Goal: Book appointment/travel/reservation

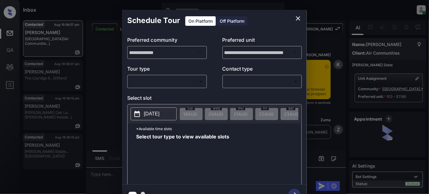
scroll to position [2002, 0]
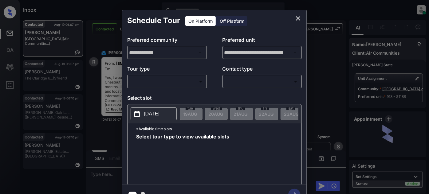
click at [176, 80] on body "Inbox Juan Carlos Manantan Online Set yourself offline Set yourself on break Pr…" at bounding box center [214, 97] width 429 height 194
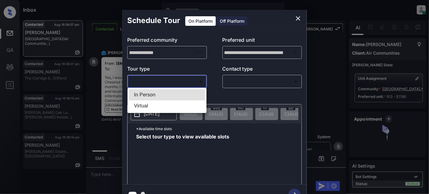
click at [162, 97] on li "In Person" at bounding box center [167, 94] width 76 height 11
type input "********"
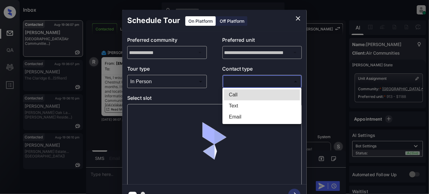
click at [244, 76] on body "Inbox Juan Carlos Manantan Online Set yourself offline Set yourself on break Pr…" at bounding box center [214, 97] width 429 height 194
click at [237, 102] on li "Text" at bounding box center [262, 105] width 76 height 11
type input "****"
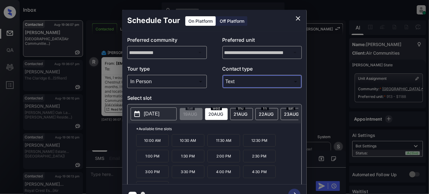
click at [297, 17] on icon "close" at bounding box center [297, 18] width 7 height 7
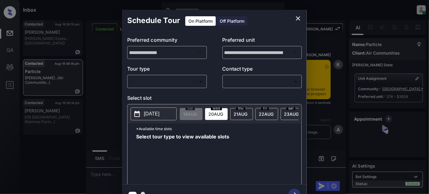
scroll to position [918, 0]
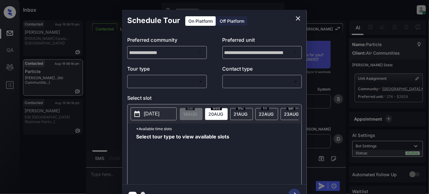
click at [299, 17] on icon "close" at bounding box center [297, 18] width 7 height 7
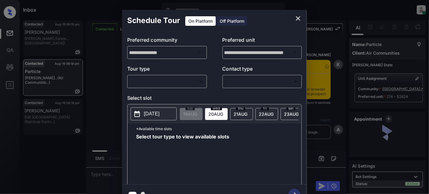
scroll to position [1031, 0]
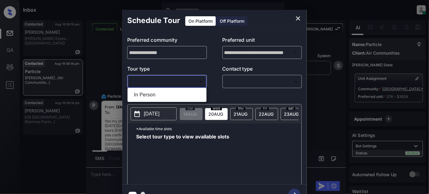
click at [188, 86] on body "Inbox Juan Carlos Manantan Online Set yourself offline Set yourself on break Pr…" at bounding box center [214, 97] width 429 height 194
click at [168, 95] on li "In Person" at bounding box center [167, 94] width 76 height 11
type input "********"
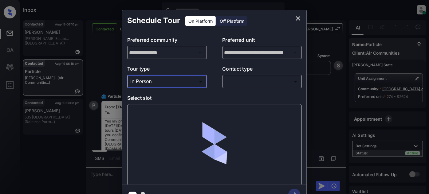
click at [232, 84] on body "Inbox Juan Carlos Manantan Online Set yourself offline Set yourself on break Pr…" at bounding box center [214, 97] width 429 height 194
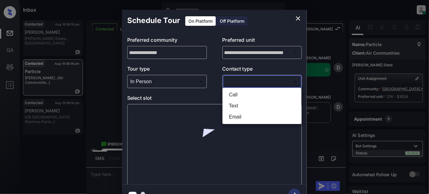
click at [235, 106] on li "Text" at bounding box center [262, 105] width 76 height 11
type input "****"
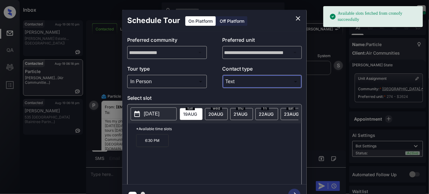
click at [197, 114] on span "20 AUG" at bounding box center [190, 114] width 14 height 5
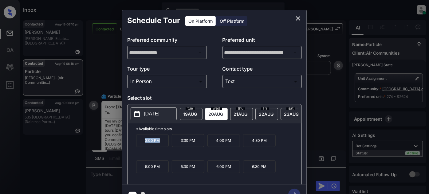
drag, startPoint x: 135, startPoint y: 146, endPoint x: 164, endPoint y: 146, distance: 29.2
click at [164, 146] on div "*Available time slots 3:00 PM 3:30 PM 4:00 PM 4:30 PM 5:00 PM 5:30 PM 6:00 PM 6…" at bounding box center [215, 155] width 174 height 63
copy p "3:00 PM"
click at [299, 19] on icon "close" at bounding box center [298, 18] width 4 height 4
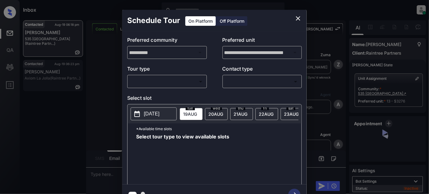
scroll to position [352, 0]
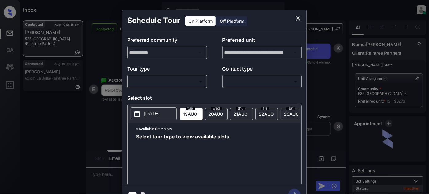
click at [192, 82] on body "Inbox [PERSON_NAME] Online Set yourself offline Set yourself on break Profile S…" at bounding box center [214, 97] width 429 height 194
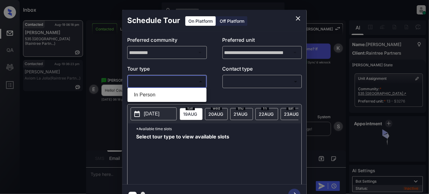
click at [164, 92] on li "In Person" at bounding box center [167, 94] width 76 height 11
type input "********"
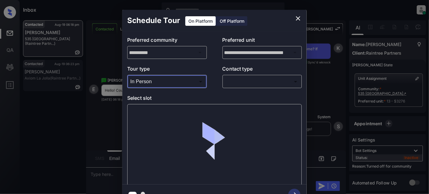
click at [241, 84] on body "Inbox Juan Carlos Manantan Online Set yourself offline Set yourself on break Pr…" at bounding box center [214, 97] width 429 height 194
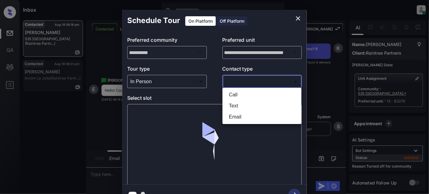
click at [241, 104] on li "Text" at bounding box center [262, 105] width 76 height 11
type input "****"
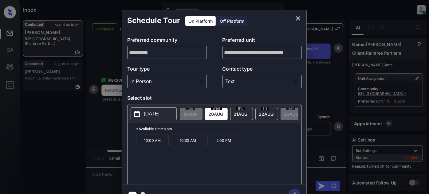
click at [197, 114] on span "21 AUG" at bounding box center [190, 114] width 14 height 5
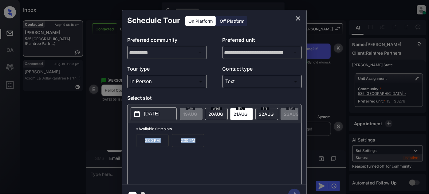
drag, startPoint x: 206, startPoint y: 145, endPoint x: 128, endPoint y: 143, distance: 77.8
click at [125, 146] on div "**********" at bounding box center [214, 107] width 184 height 153
copy div "2:00 PM 2:30 PM"
click at [299, 22] on button "close" at bounding box center [298, 18] width 12 height 12
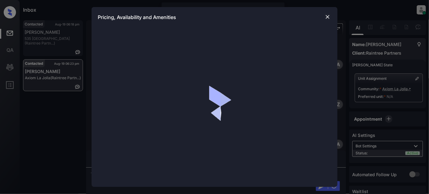
scroll to position [269, 0]
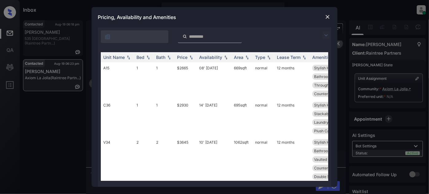
click at [323, 33] on img at bounding box center [325, 35] width 7 height 7
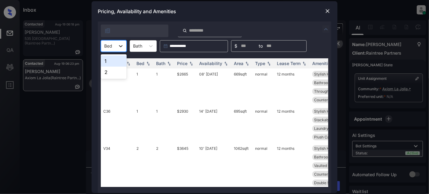
click at [116, 46] on div at bounding box center [120, 46] width 11 height 11
click at [112, 70] on div "2" at bounding box center [114, 72] width 26 height 11
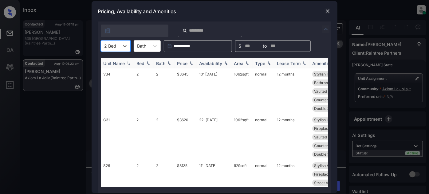
click at [189, 62] on img at bounding box center [191, 63] width 6 height 4
click at [189, 62] on img at bounding box center [191, 63] width 6 height 5
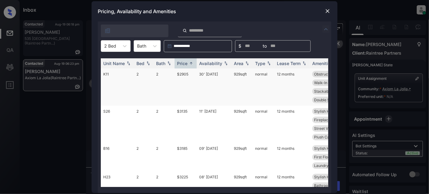
click at [211, 77] on td "30' Jul 25" at bounding box center [214, 87] width 35 height 37
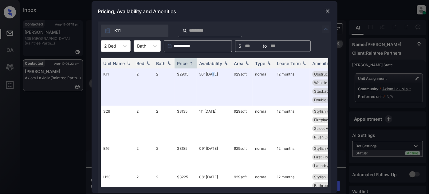
click at [329, 10] on img at bounding box center [327, 11] width 6 height 6
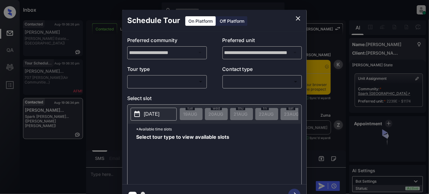
scroll to position [739, 0]
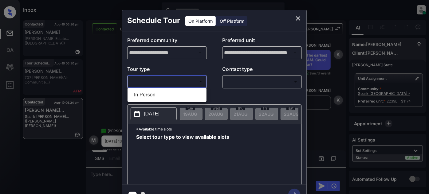
click at [139, 80] on body "Inbox [PERSON_NAME] Online Set yourself offline Set yourself on break Profile S…" at bounding box center [214, 97] width 429 height 194
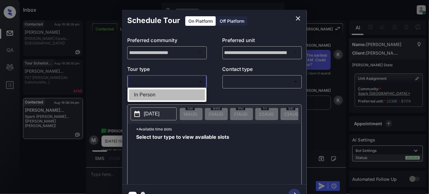
click at [141, 94] on li "In Person" at bounding box center [167, 94] width 76 height 11
type input "********"
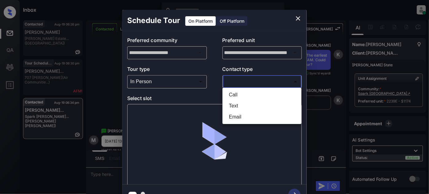
click at [234, 80] on body "Inbox [PERSON_NAME] Online Set yourself offline Set yourself on break Profile S…" at bounding box center [214, 97] width 429 height 194
click at [233, 105] on li "Text" at bounding box center [262, 105] width 76 height 11
type input "****"
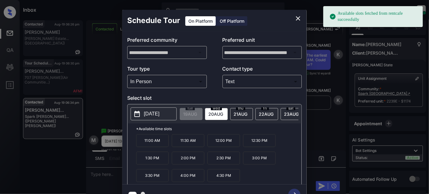
click at [282, 115] on div "sat 23 AUG" at bounding box center [292, 114] width 23 height 12
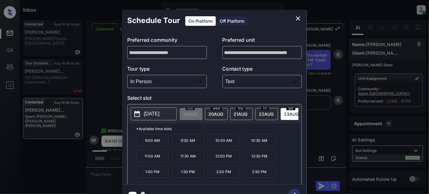
click at [178, 175] on p "1:30 PM" at bounding box center [188, 172] width 33 height 13
click at [296, 191] on icon "button" at bounding box center [294, 195] width 12 height 12
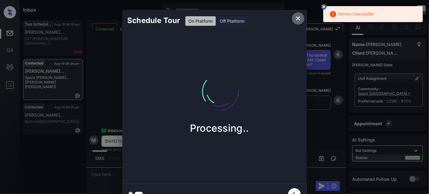
click at [297, 20] on icon "close" at bounding box center [297, 18] width 7 height 7
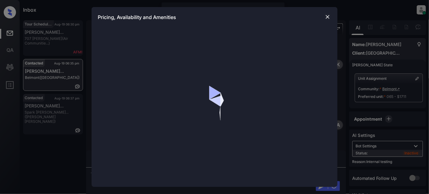
scroll to position [2988, 0]
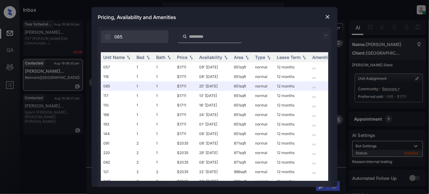
click at [324, 34] on img at bounding box center [325, 35] width 7 height 7
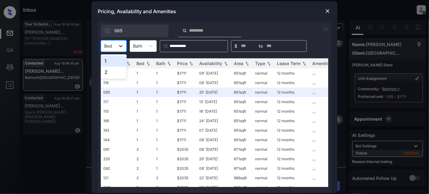
click at [120, 50] on div at bounding box center [120, 46] width 11 height 11
click at [116, 59] on div "1" at bounding box center [114, 61] width 26 height 11
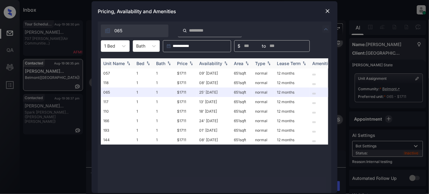
click at [189, 64] on img at bounding box center [191, 63] width 6 height 4
click at [200, 73] on td "09' Jun 25" at bounding box center [214, 74] width 35 height 10
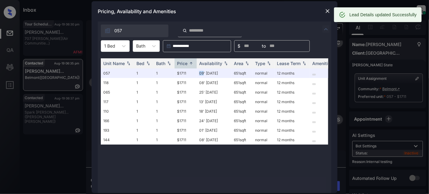
click at [326, 11] on img at bounding box center [327, 11] width 6 height 6
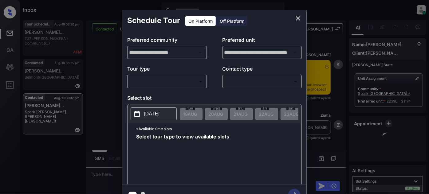
scroll to position [939, 0]
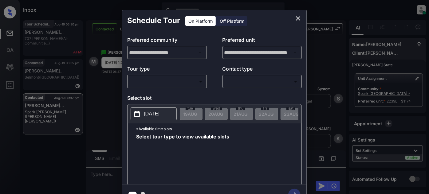
click at [184, 85] on body "Inbox [PERSON_NAME] Online Set yourself offline Set yourself on break Profile S…" at bounding box center [214, 97] width 429 height 194
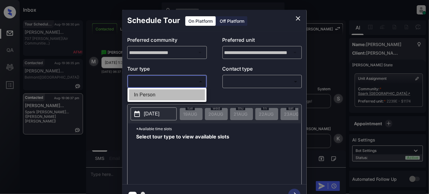
click at [163, 95] on li "In Person" at bounding box center [167, 94] width 76 height 11
type input "********"
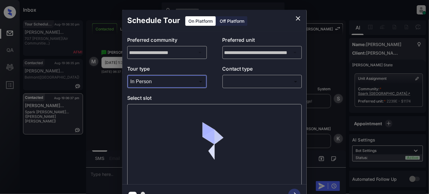
click at [237, 80] on body "Inbox Juan Carlos Manantan Online Set yourself offline Set yourself on break Pr…" at bounding box center [214, 97] width 429 height 194
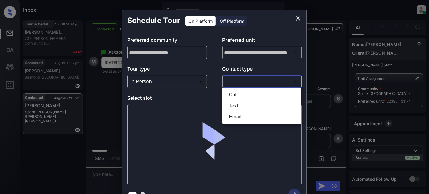
click at [234, 104] on li "Text" at bounding box center [262, 105] width 76 height 11
type input "****"
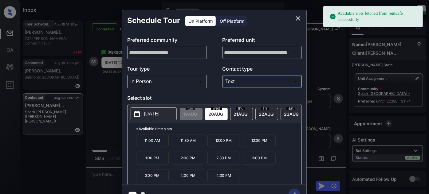
click at [197, 112] on span "23 AUG" at bounding box center [190, 114] width 14 height 5
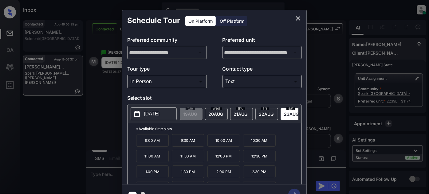
click at [202, 172] on p "1:30 PM" at bounding box center [188, 172] width 33 height 13
click at [294, 190] on icon "button" at bounding box center [294, 195] width 12 height 12
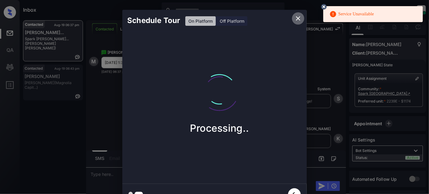
click at [296, 16] on icon "close" at bounding box center [297, 18] width 7 height 7
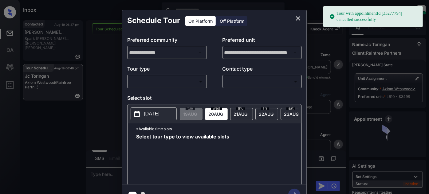
scroll to position [2749, 0]
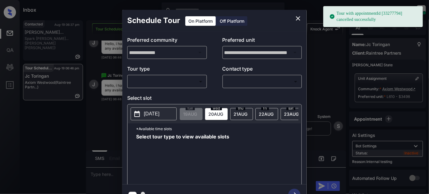
click at [178, 82] on body "Tour with appointmentId [33277794] cancelled successfully Inbox [PERSON_NAME] O…" at bounding box center [214, 97] width 429 height 194
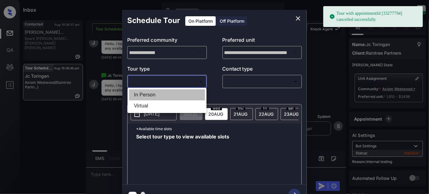
click at [163, 96] on li "In Person" at bounding box center [167, 94] width 76 height 11
type input "********"
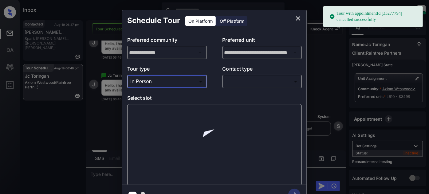
click at [237, 84] on body "Tour with appointmentId [33277794] cancelled successfully Inbox [PERSON_NAME] O…" at bounding box center [214, 97] width 429 height 194
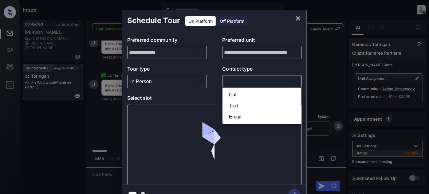
click at [234, 107] on li "Text" at bounding box center [262, 105] width 76 height 11
type input "****"
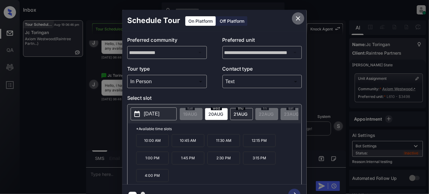
click at [299, 16] on icon "close" at bounding box center [297, 18] width 7 height 7
